Goal: Information Seeking & Learning: Learn about a topic

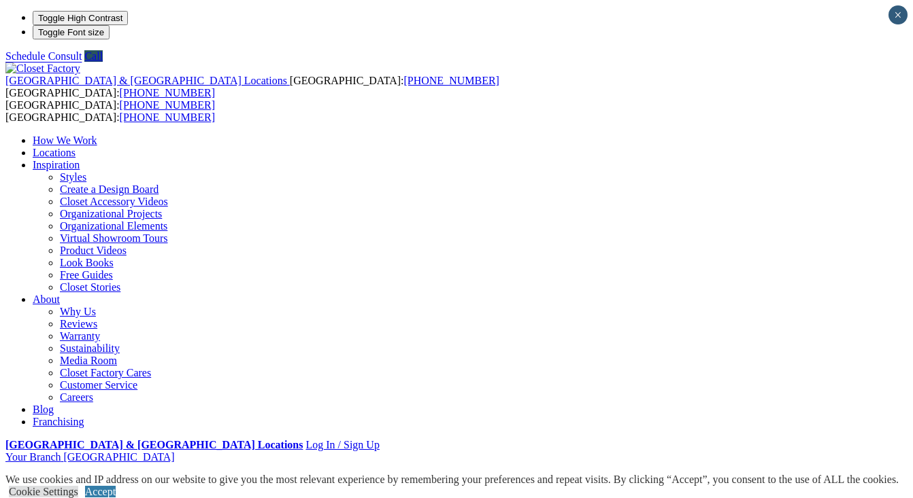
click at [75, 147] on link "Locations" at bounding box center [54, 153] width 43 height 12
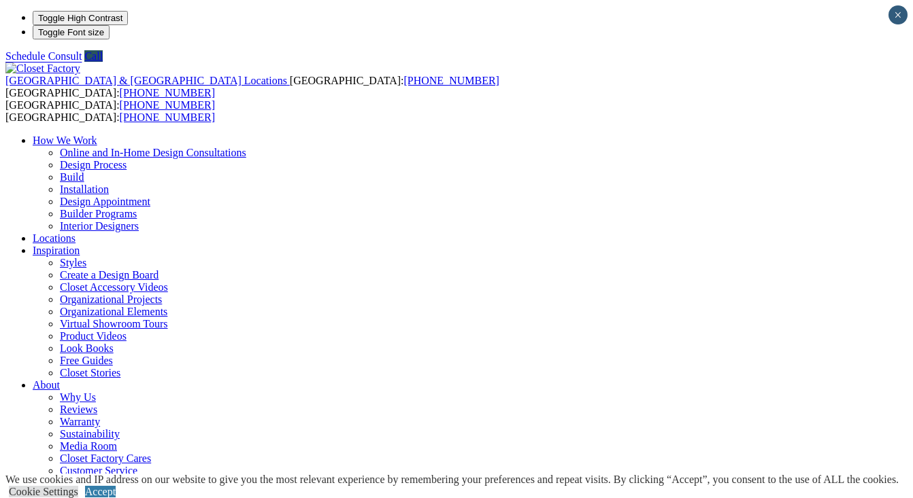
type input "*****"
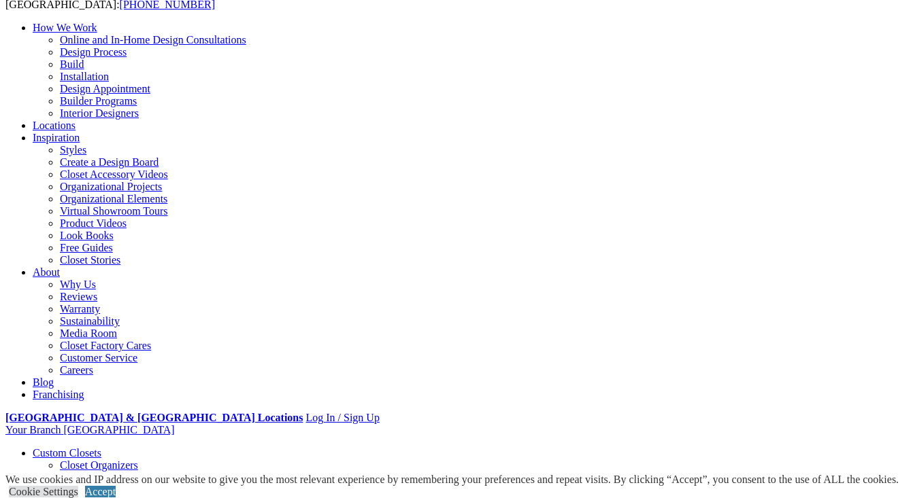
scroll to position [280, 0]
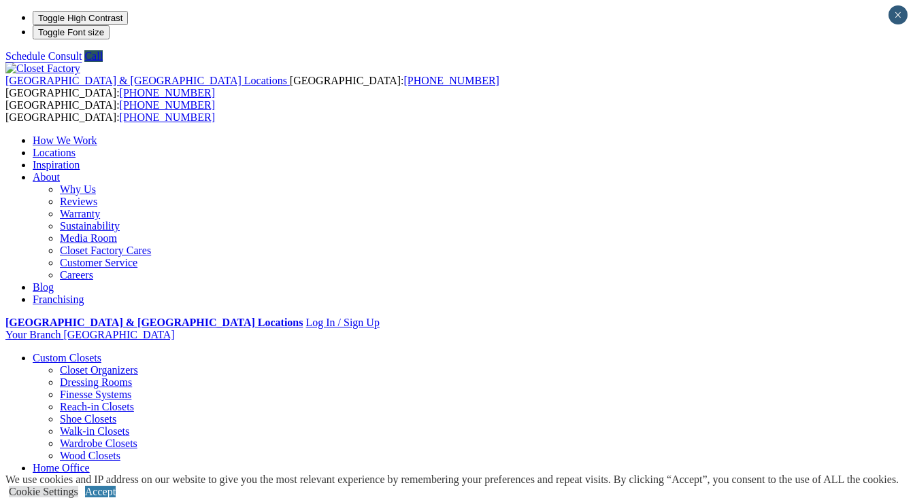
click at [64, 475] on link "Garage" at bounding box center [48, 481] width 31 height 12
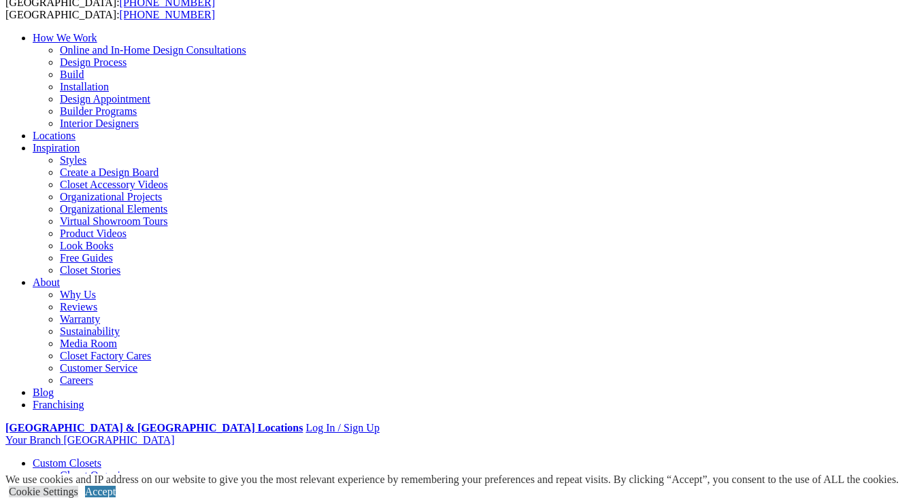
scroll to position [37, 0]
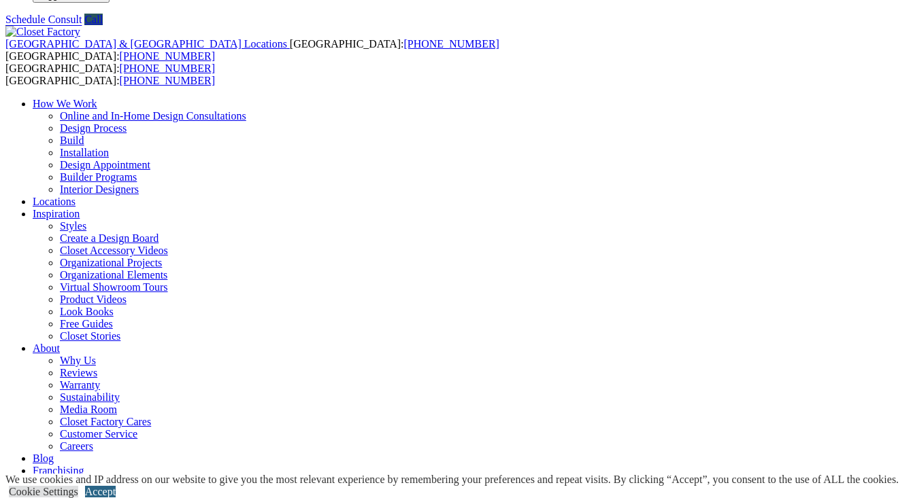
click at [116, 486] on link "Accept" at bounding box center [100, 492] width 31 height 12
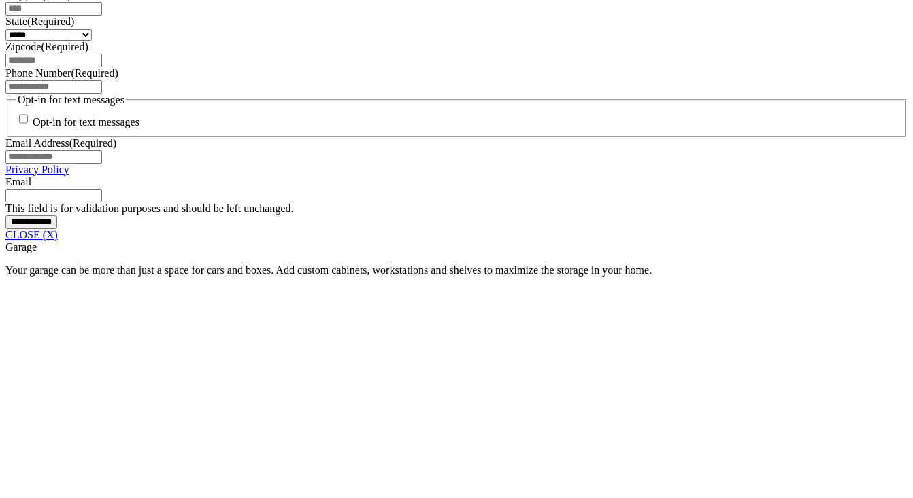
scroll to position [1021, 0]
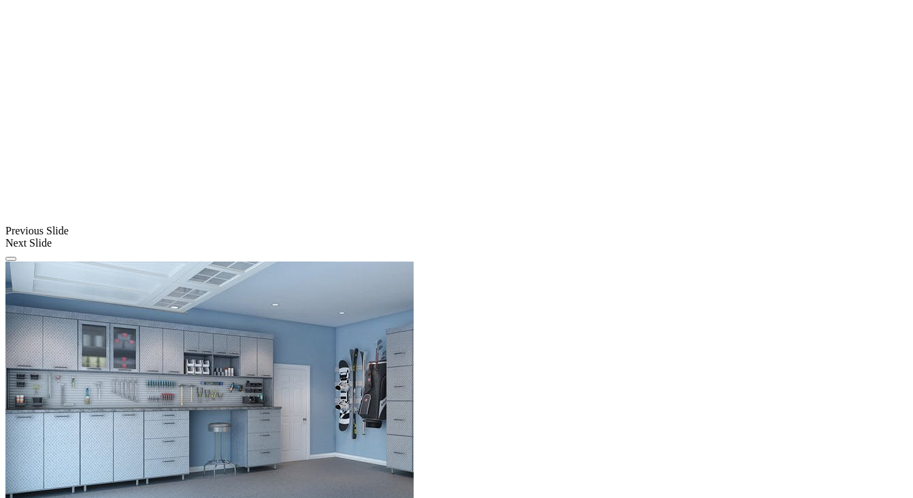
scroll to position [1355, 0]
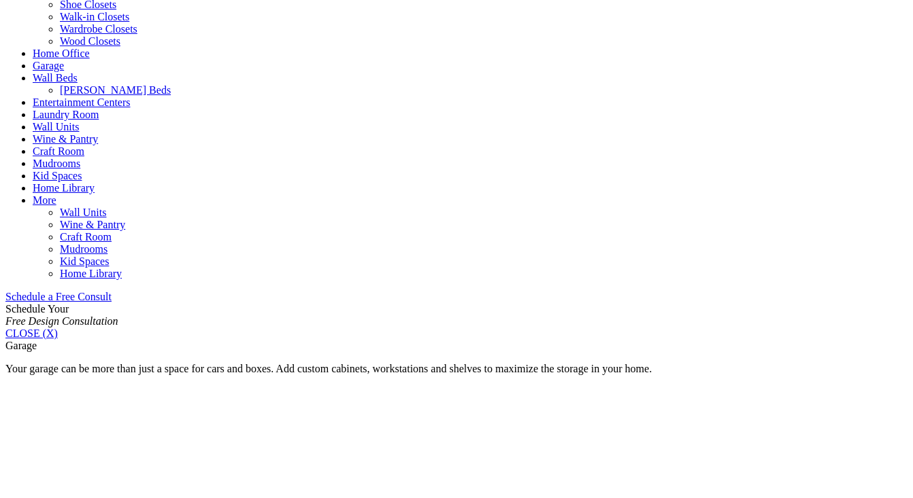
scroll to position [201, 0]
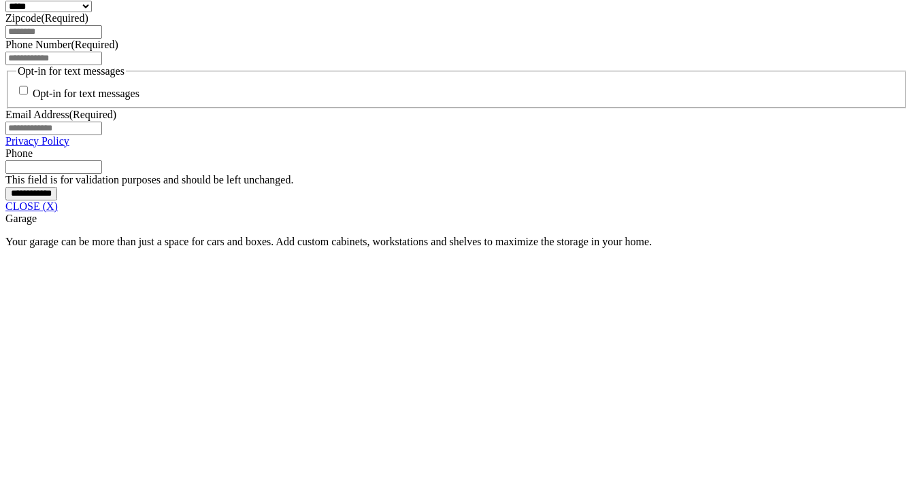
scroll to position [768, 0]
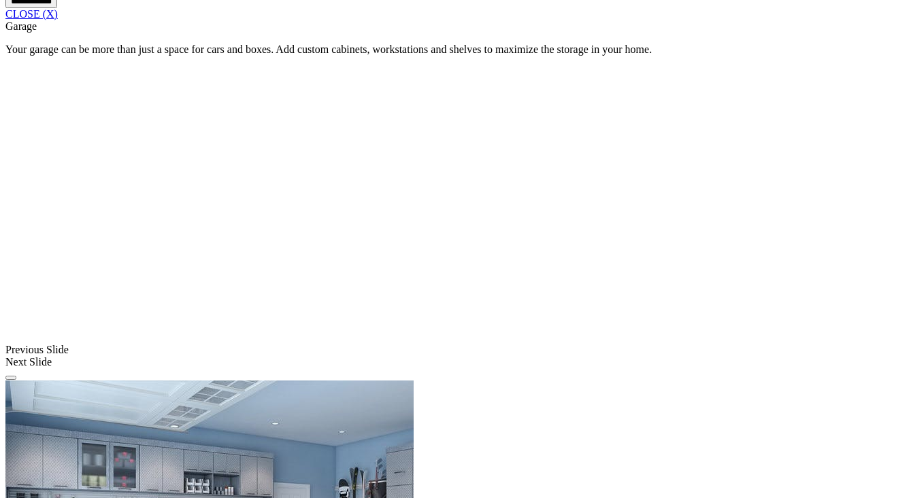
scroll to position [1065, 0]
